Goal: Task Accomplishment & Management: Manage account settings

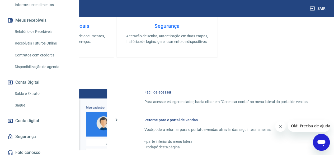
scroll to position [121, 0]
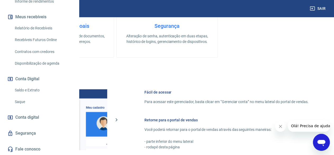
click at [22, 91] on link "Saldo e Extrato" at bounding box center [43, 90] width 60 height 11
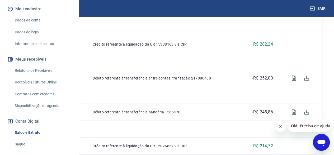
scroll to position [121, 0]
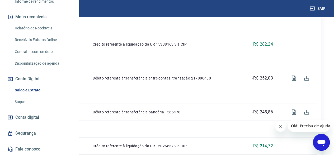
click at [23, 99] on link "Saque" at bounding box center [43, 101] width 60 height 11
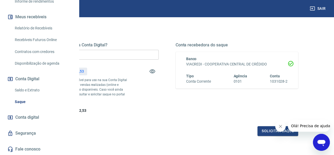
scroll to position [53, 0]
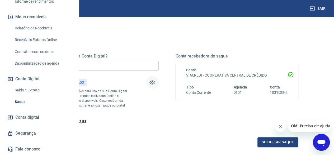
click at [156, 82] on icon "button" at bounding box center [152, 82] width 6 height 6
click at [156, 81] on icon "button" at bounding box center [152, 82] width 6 height 6
